Goal: Task Accomplishment & Management: Complete application form

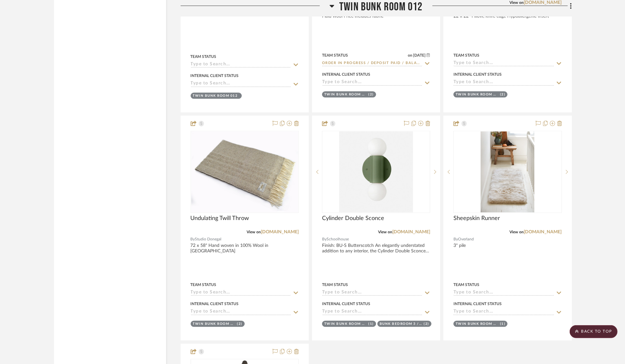
scroll to position [11716, 0]
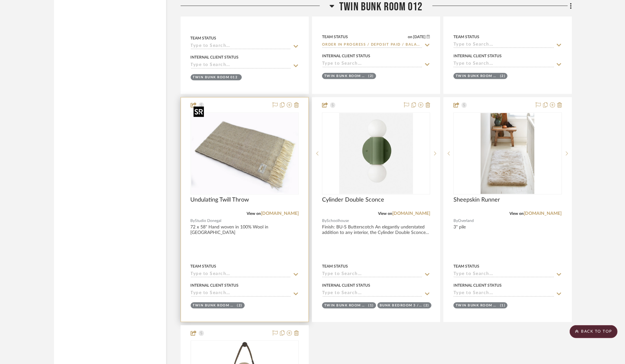
click at [0, 0] on img at bounding box center [0, 0] width 0 height 0
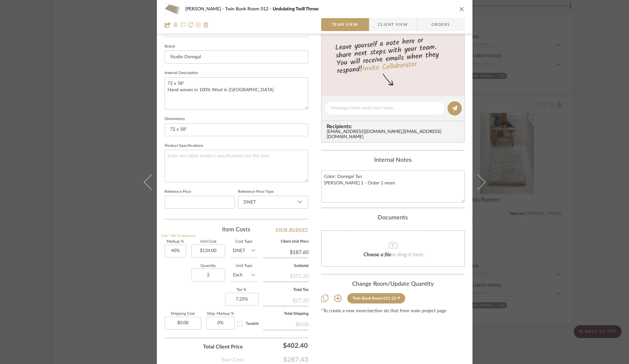
scroll to position [0, 0]
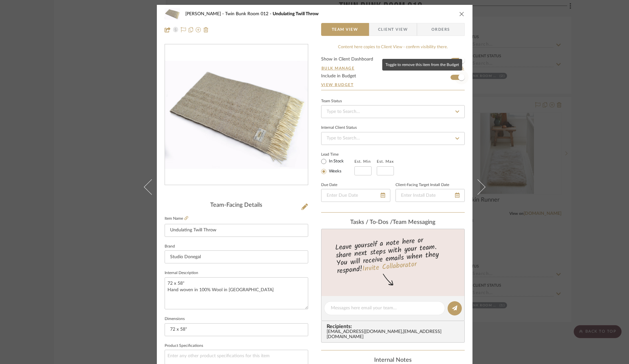
click at [459, 76] on span "button" at bounding box center [462, 77] width 6 height 6
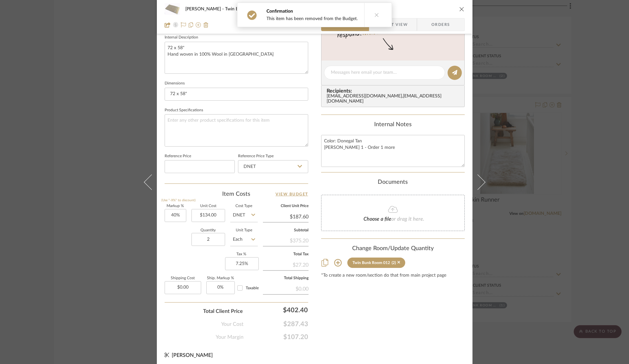
scroll to position [237, 0]
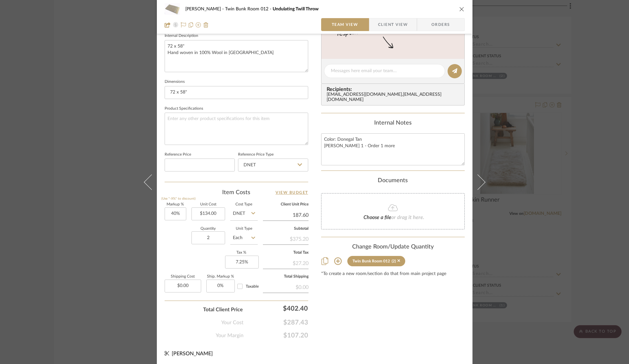
click at [298, 215] on input "187.60" at bounding box center [286, 215] width 46 height 10
type input "270"
type input "101.49"
type input "$270.00"
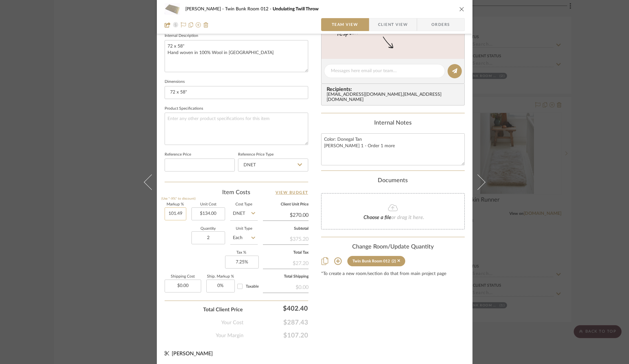
click at [168, 214] on input "101.49" at bounding box center [176, 213] width 22 height 13
click at [241, 211] on input "DNET" at bounding box center [244, 213] width 28 height 13
type input "0%"
type input "$134.00"
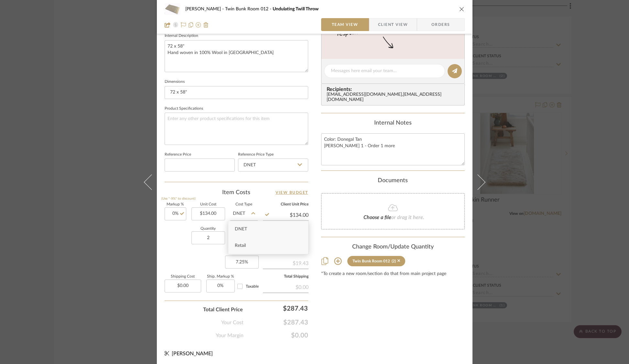
click at [241, 244] on span "Retail" at bounding box center [240, 245] width 11 height 5
type input "Retail"
click at [533, 48] on div "[PERSON_NAME] Twin Bunk Room 012 Undulating Twill Throw Team View Client View O…" at bounding box center [314, 182] width 629 height 364
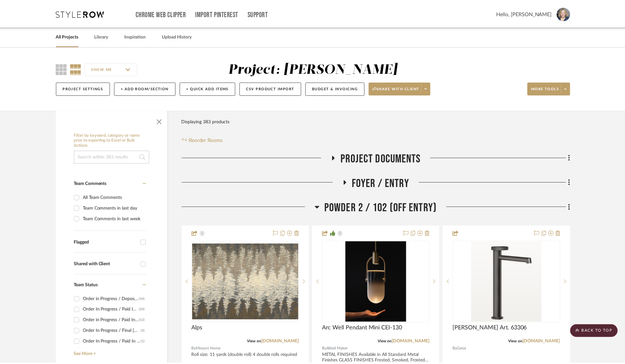
scroll to position [11716, 0]
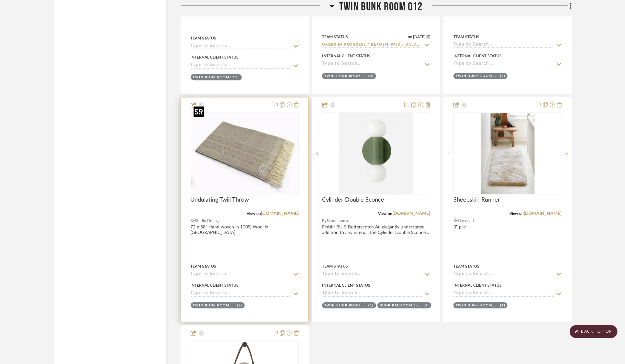
click at [228, 147] on img "0" at bounding box center [244, 153] width 107 height 81
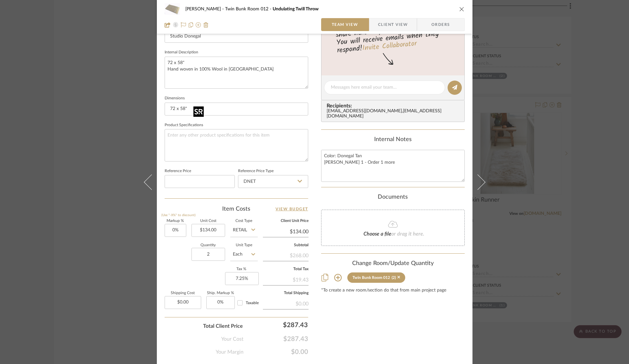
scroll to position [224, 0]
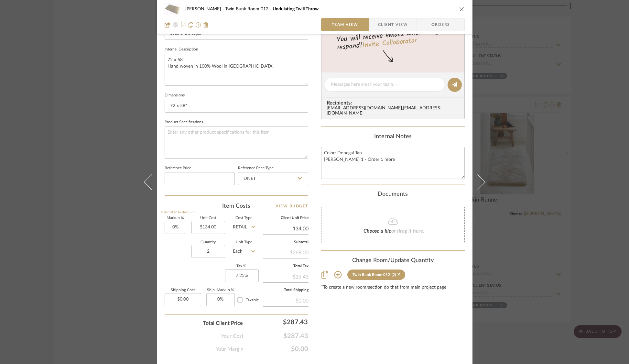
click at [295, 228] on input "134.00" at bounding box center [286, 229] width 46 height 10
type input "270"
type input "101.49%"
type input "$270.00"
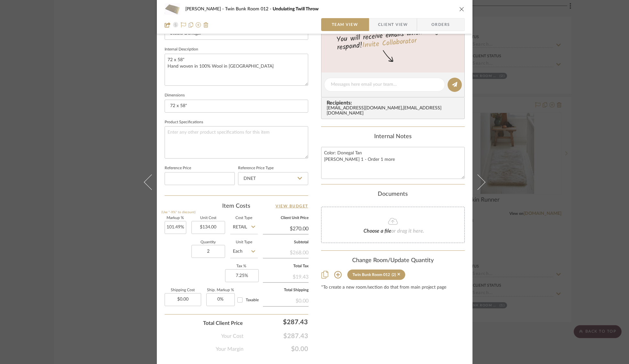
click at [290, 253] on div "$268.00" at bounding box center [286, 252] width 46 height 12
click at [283, 164] on fieldset "Reference Price Type DNET" at bounding box center [273, 175] width 70 height 22
click at [570, 128] on div "[PERSON_NAME] Twin Bunk Room 012 Undulating Twill Throw Team View Client View O…" at bounding box center [314, 182] width 629 height 364
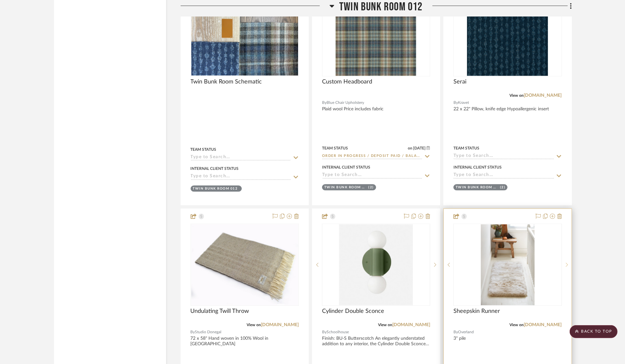
scroll to position [11545, 0]
